Goal: Use online tool/utility: Utilize a website feature to perform a specific function

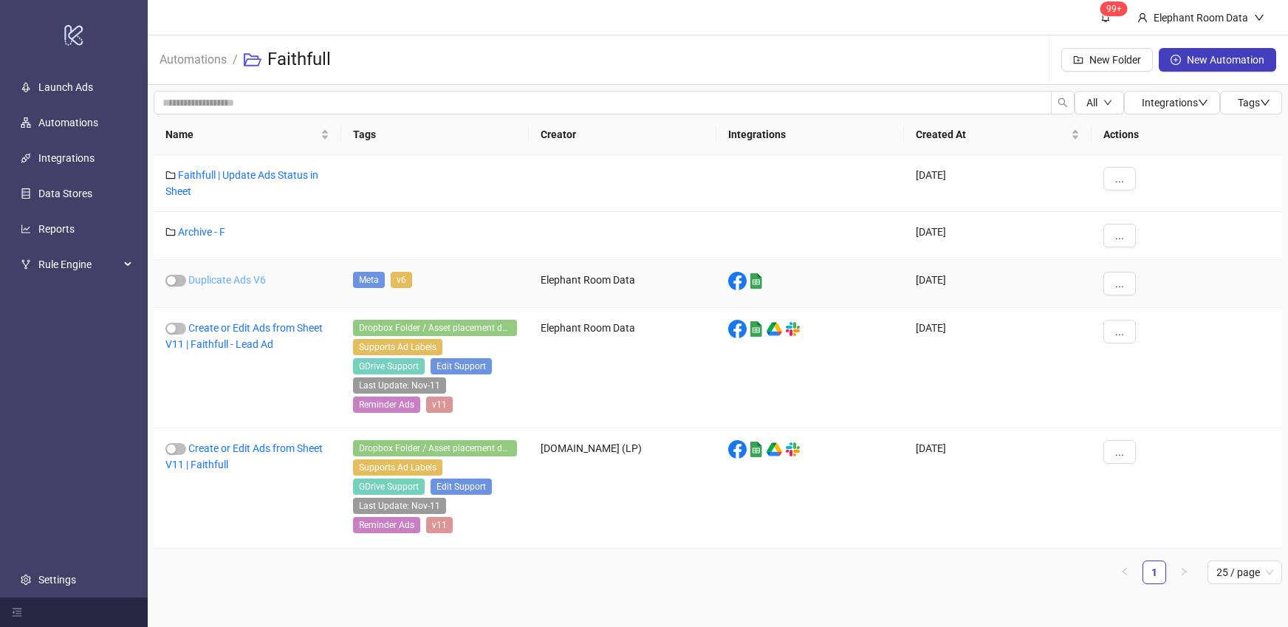
click at [224, 274] on link "Duplicate Ads V6" at bounding box center [227, 280] width 78 height 12
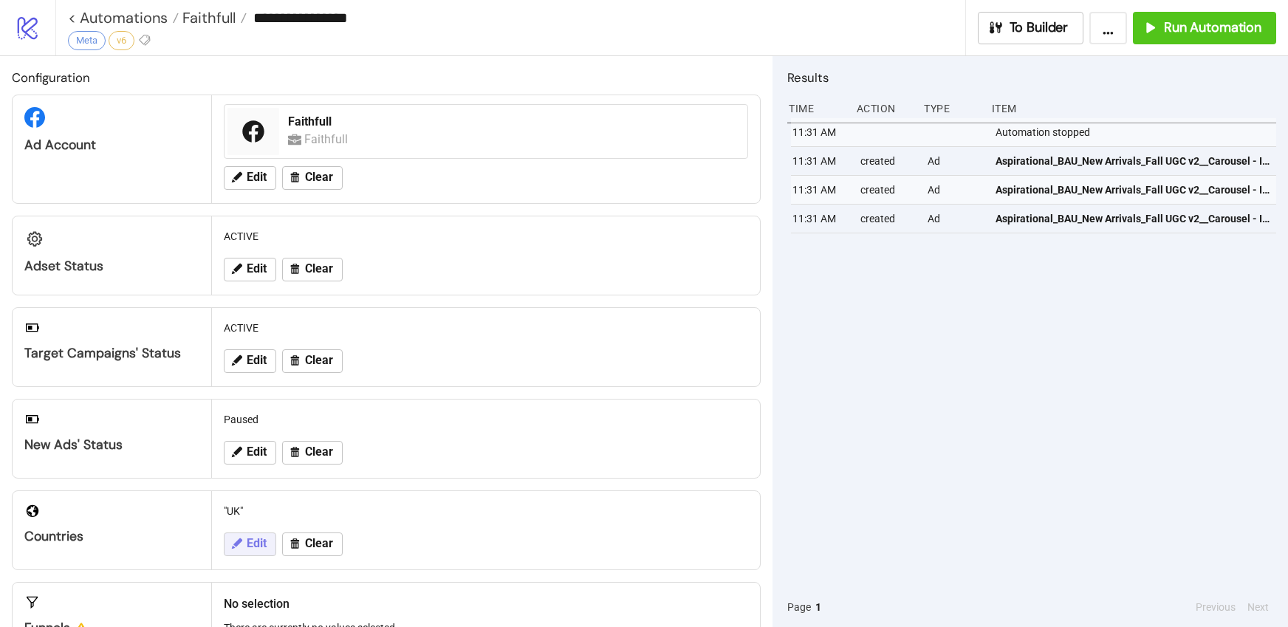
click at [255, 537] on span "Edit" at bounding box center [257, 543] width 20 height 13
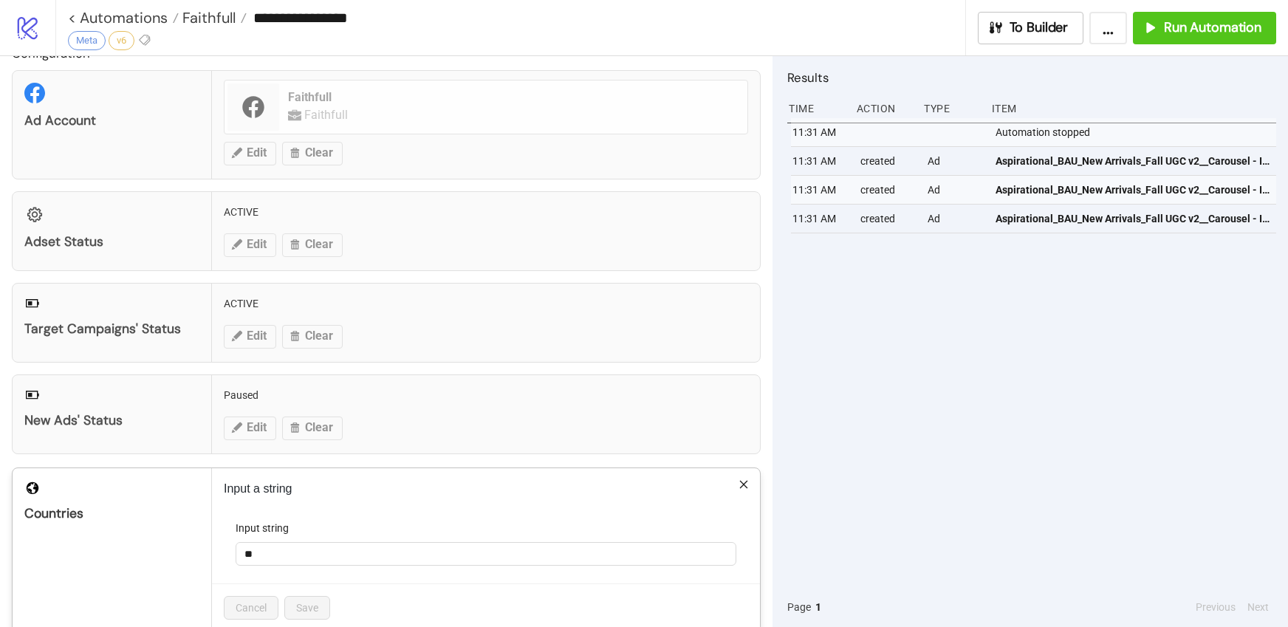
scroll to position [26, 0]
drag, startPoint x: 264, startPoint y: 550, endPoint x: 247, endPoint y: 550, distance: 17.7
click at [247, 550] on input "**" at bounding box center [486, 552] width 501 height 24
type input "**"
click at [325, 601] on button "Save" at bounding box center [307, 606] width 46 height 24
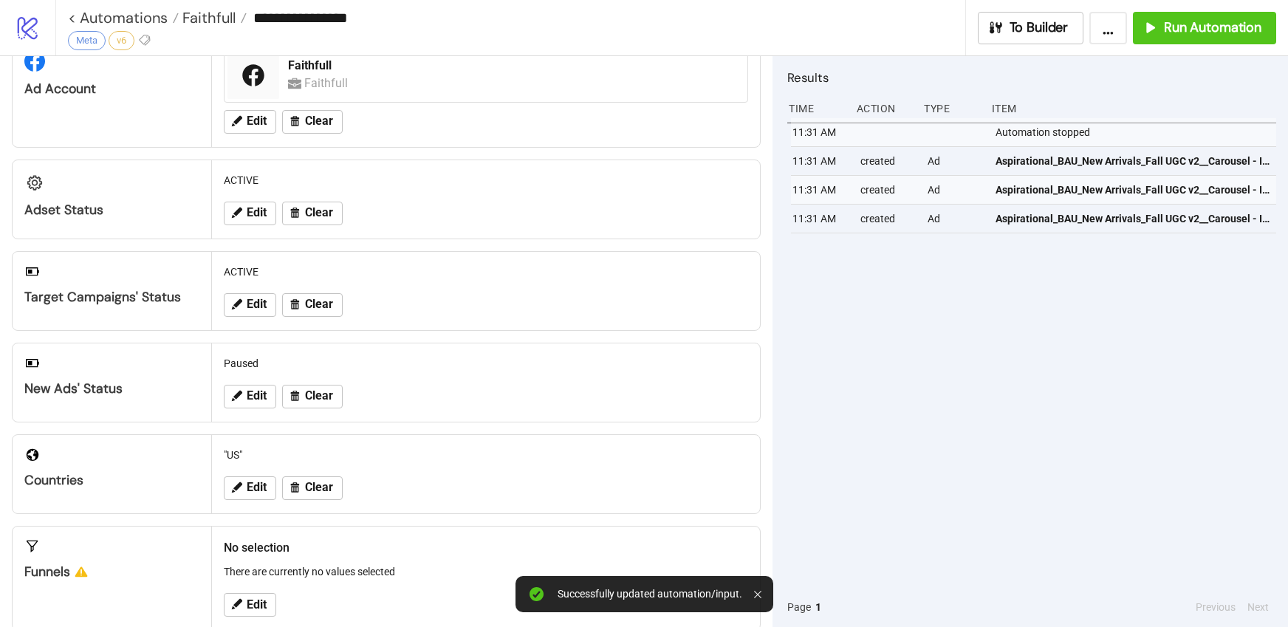
scroll to position [63, 0]
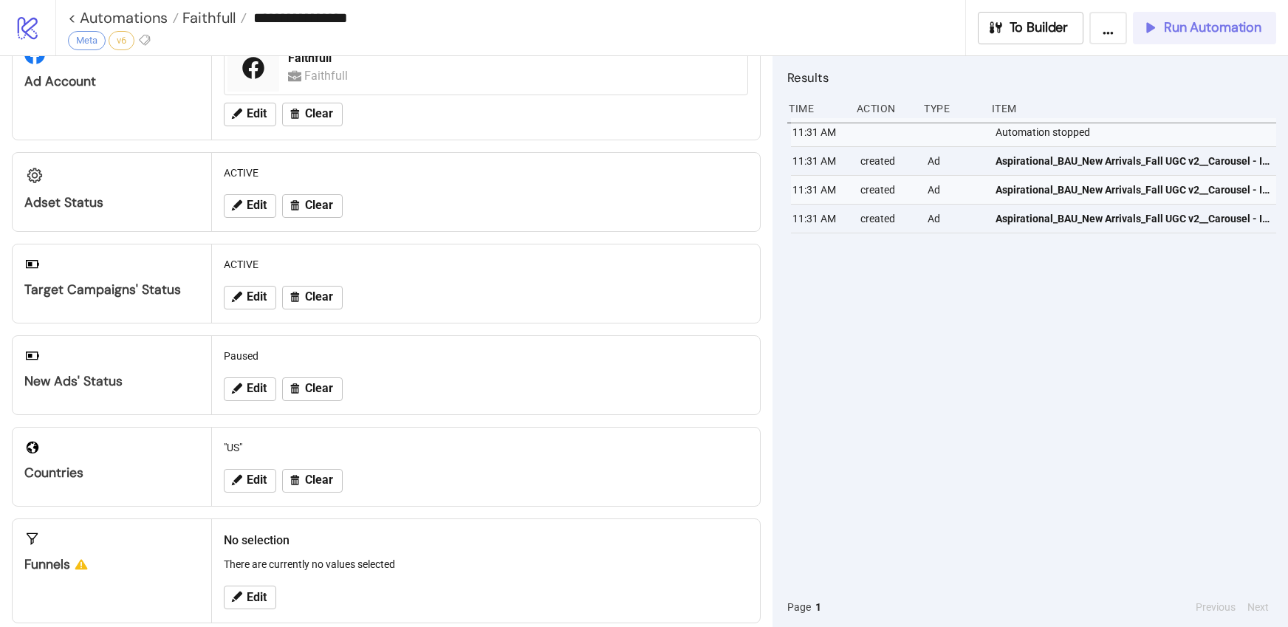
click at [1183, 36] on button "Run Automation" at bounding box center [1204, 28] width 143 height 32
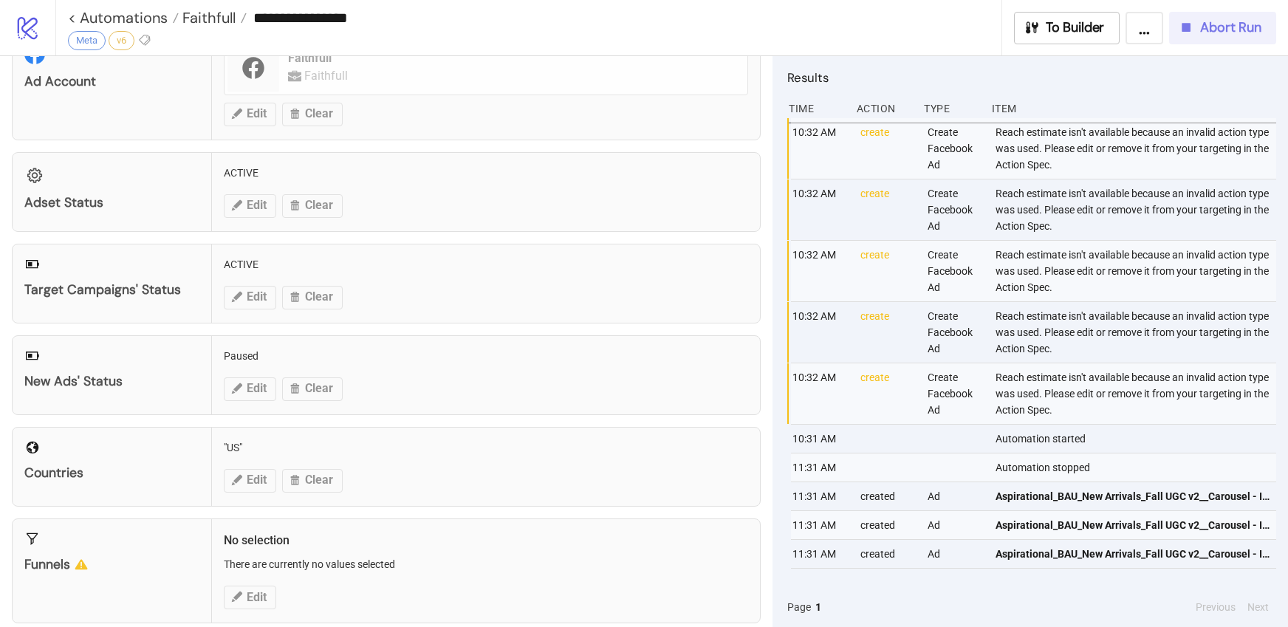
click at [1214, 32] on span "Abort Run" at bounding box center [1230, 27] width 61 height 17
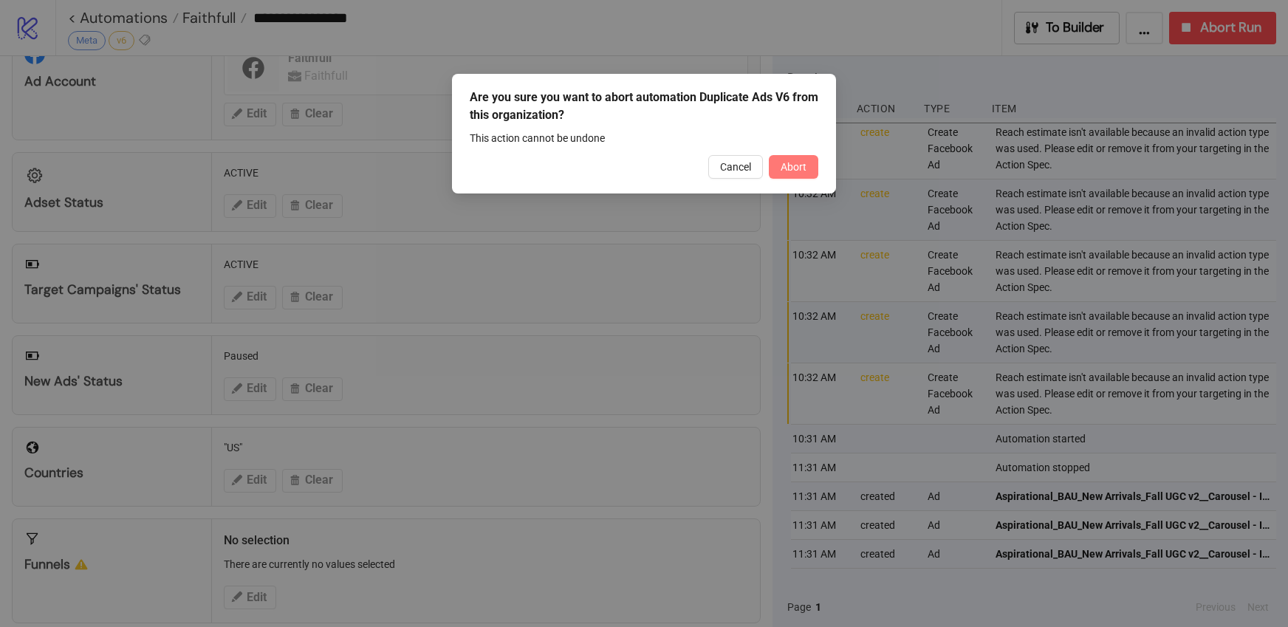
click at [787, 164] on span "Abort" at bounding box center [793, 167] width 26 height 12
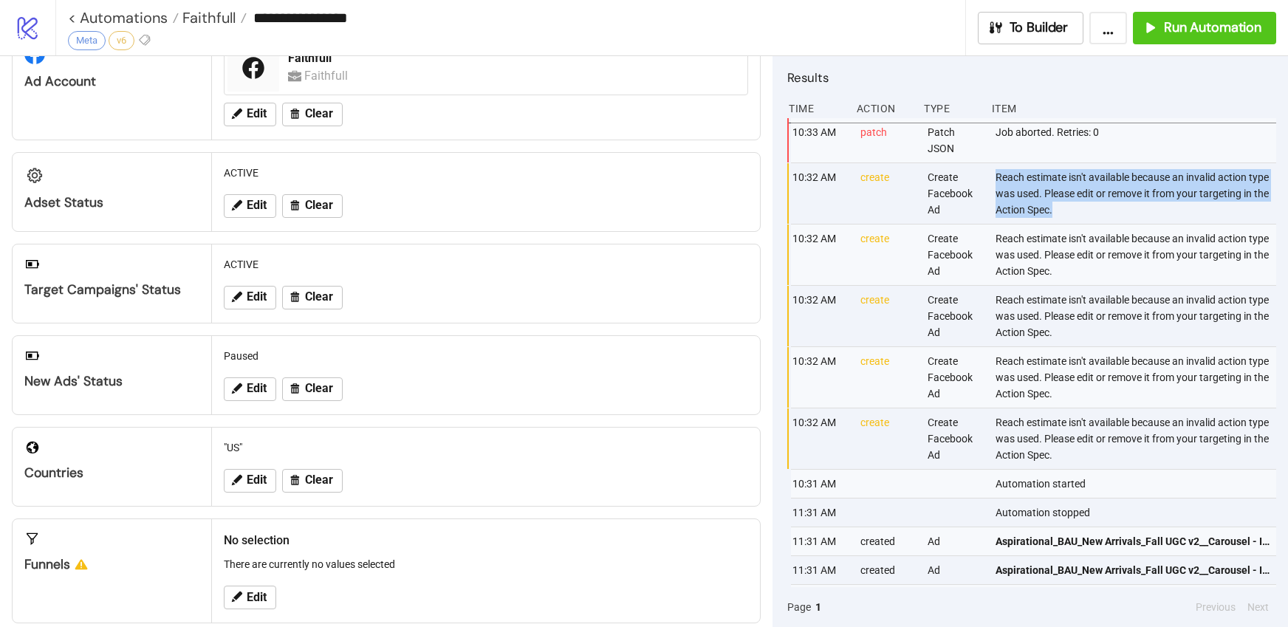
drag, startPoint x: 986, startPoint y: 178, endPoint x: 1084, endPoint y: 215, distance: 104.2
click at [1082, 213] on div "10:32 AM create Create Facebook Ad Reach estimate isn't available because an in…" at bounding box center [1035, 193] width 489 height 61
copy div "Reach estimate isn't available because an invalid action type was used. Please …"
click at [1213, 27] on span "Run Automation" at bounding box center [1212, 27] width 97 height 17
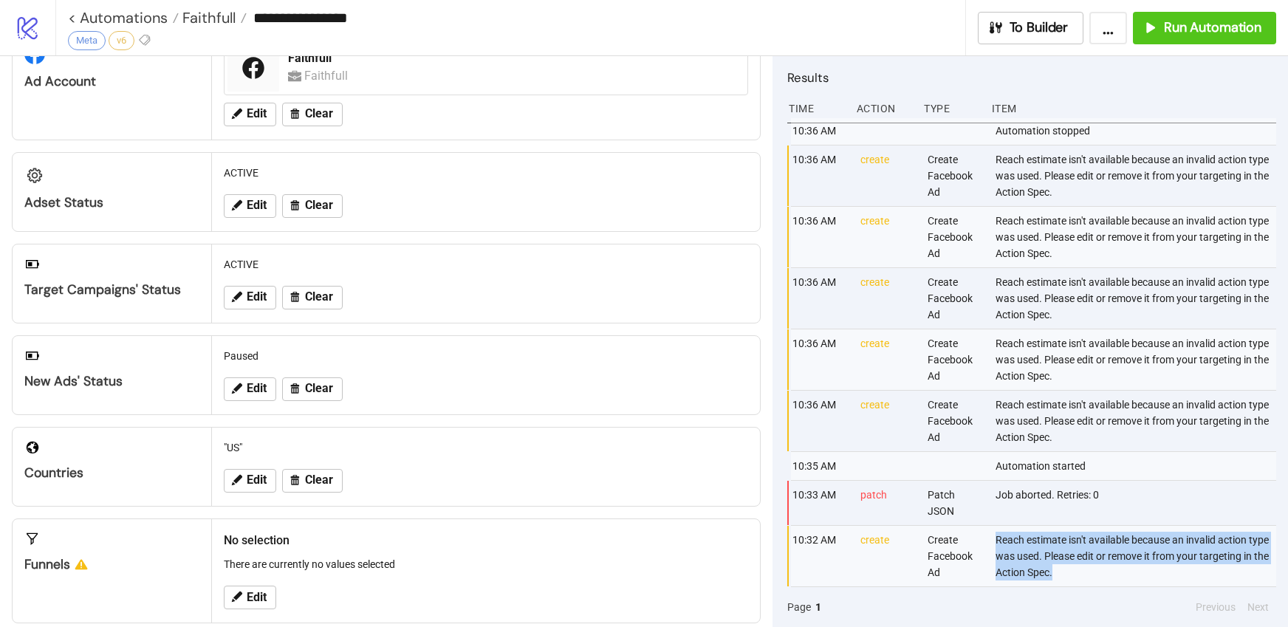
scroll to position [0, 0]
click at [1167, 27] on span "Run Automation" at bounding box center [1212, 27] width 97 height 17
